Goal: Information Seeking & Learning: Learn about a topic

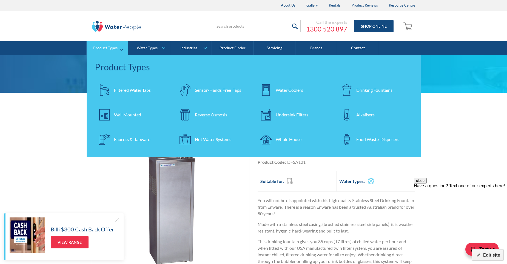
click at [369, 88] on div "Drinking Fountains" at bounding box center [374, 90] width 36 height 7
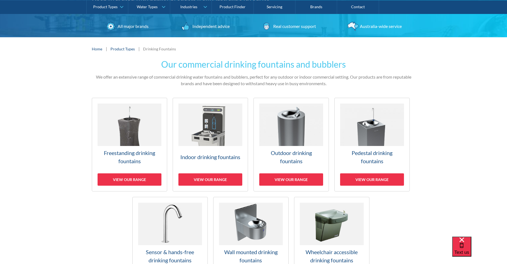
click at [128, 128] on img at bounding box center [130, 125] width 64 height 42
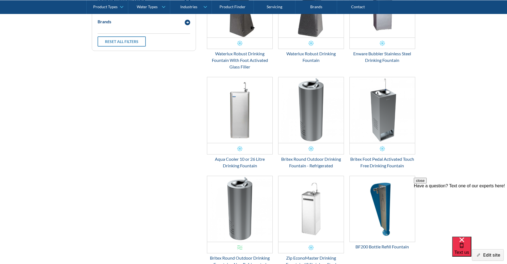
scroll to position [283, 0]
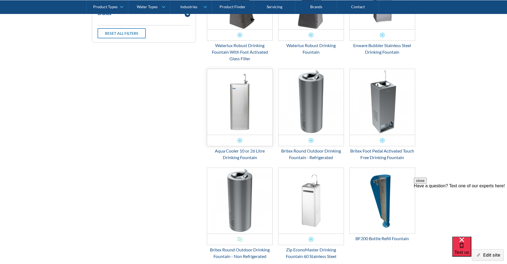
click at [233, 105] on img "Email Form 3" at bounding box center [239, 102] width 65 height 66
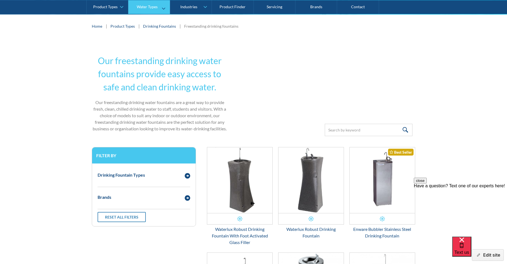
scroll to position [92, 0]
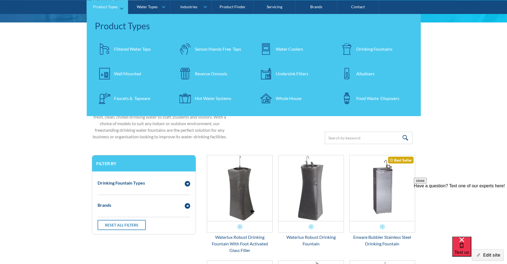
click at [283, 49] on div "Water Coolers" at bounding box center [289, 48] width 27 height 7
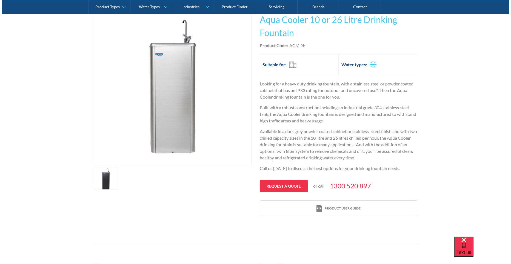
scroll to position [137, 0]
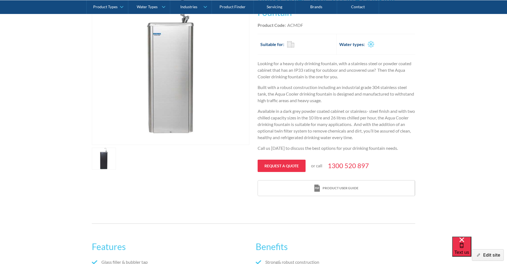
click at [108, 155] on link "open lightbox" at bounding box center [104, 159] width 24 height 22
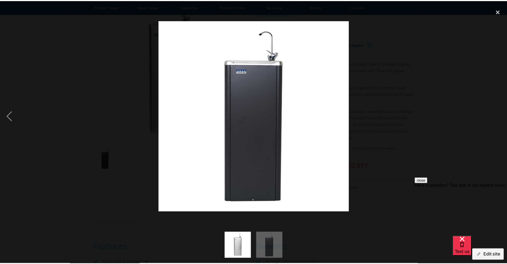
scroll to position [0, 0]
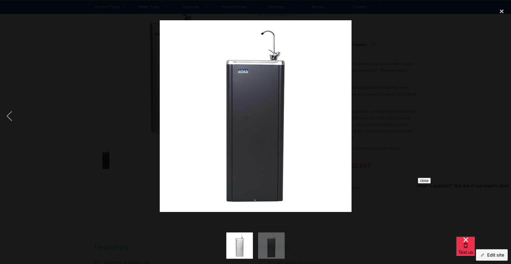
click at [371, 78] on div at bounding box center [255, 116] width 511 height 222
